Goal: Task Accomplishment & Management: Manage account settings

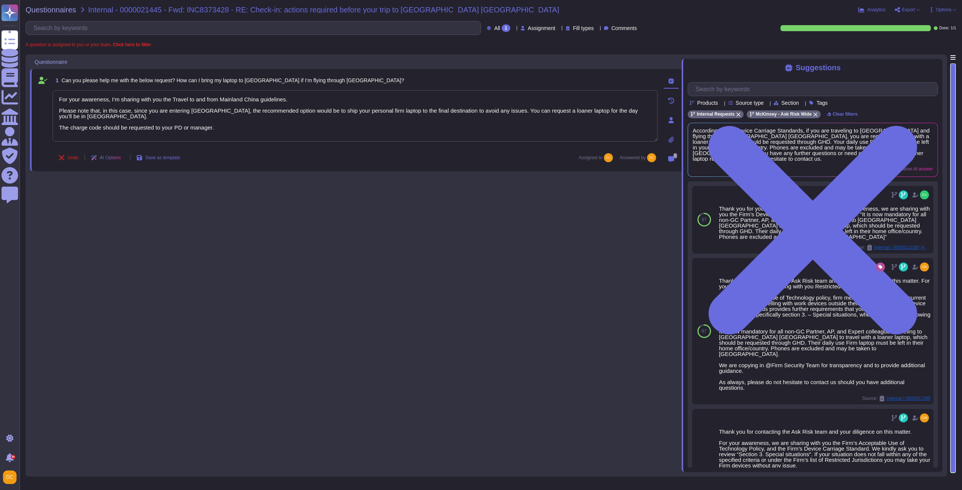
type textarea "For your awareness, I’m sharing with you the Travel to and from Mainland China …"
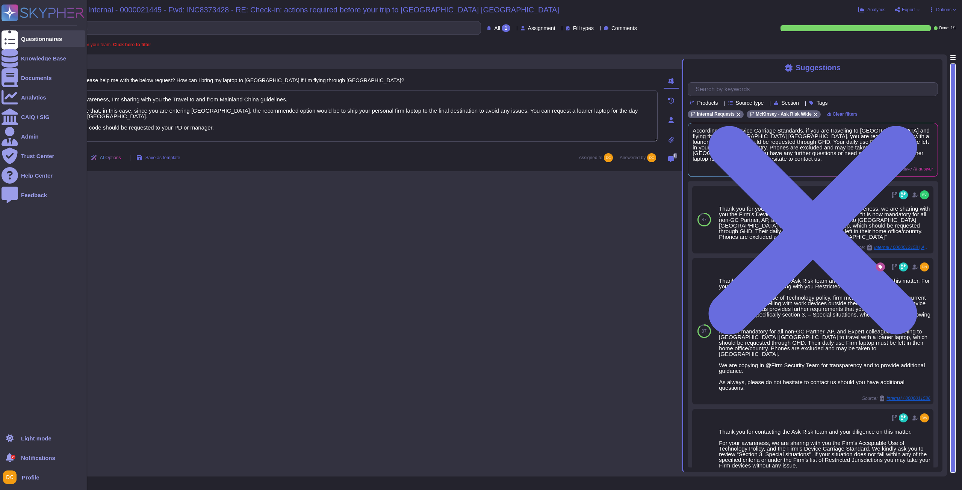
click at [12, 36] on div at bounding box center [10, 38] width 17 height 17
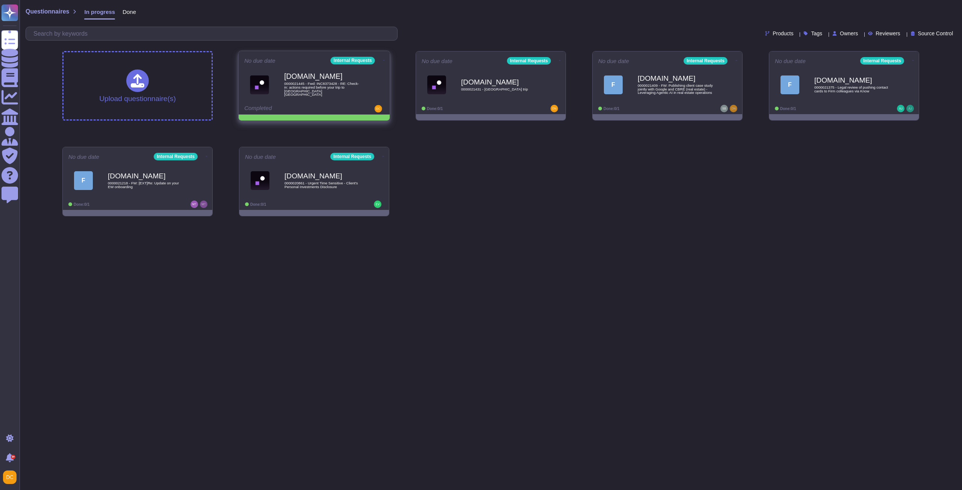
click at [383, 61] on icon at bounding box center [384, 60] width 2 height 2
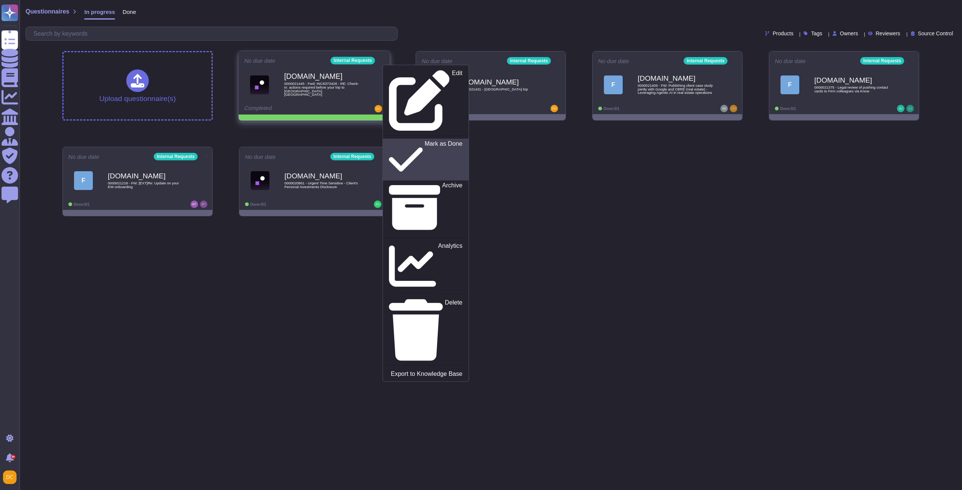
click at [425, 141] on p "Mark as Done" at bounding box center [444, 160] width 38 height 38
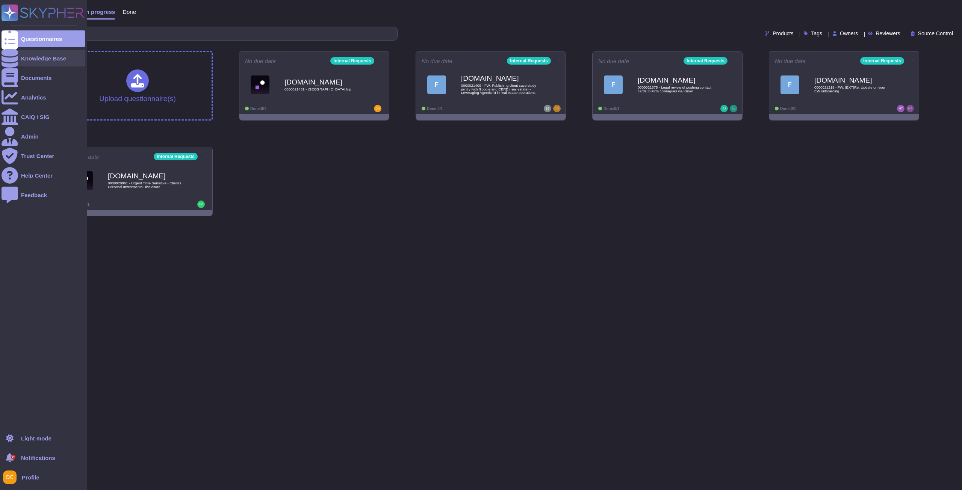
click at [9, 57] on icon at bounding box center [10, 58] width 17 height 19
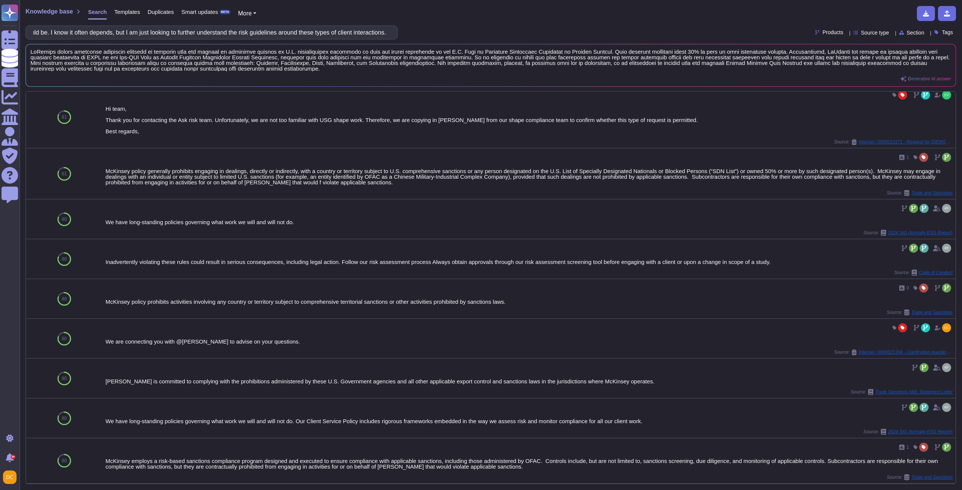
scroll to position [301, 0]
